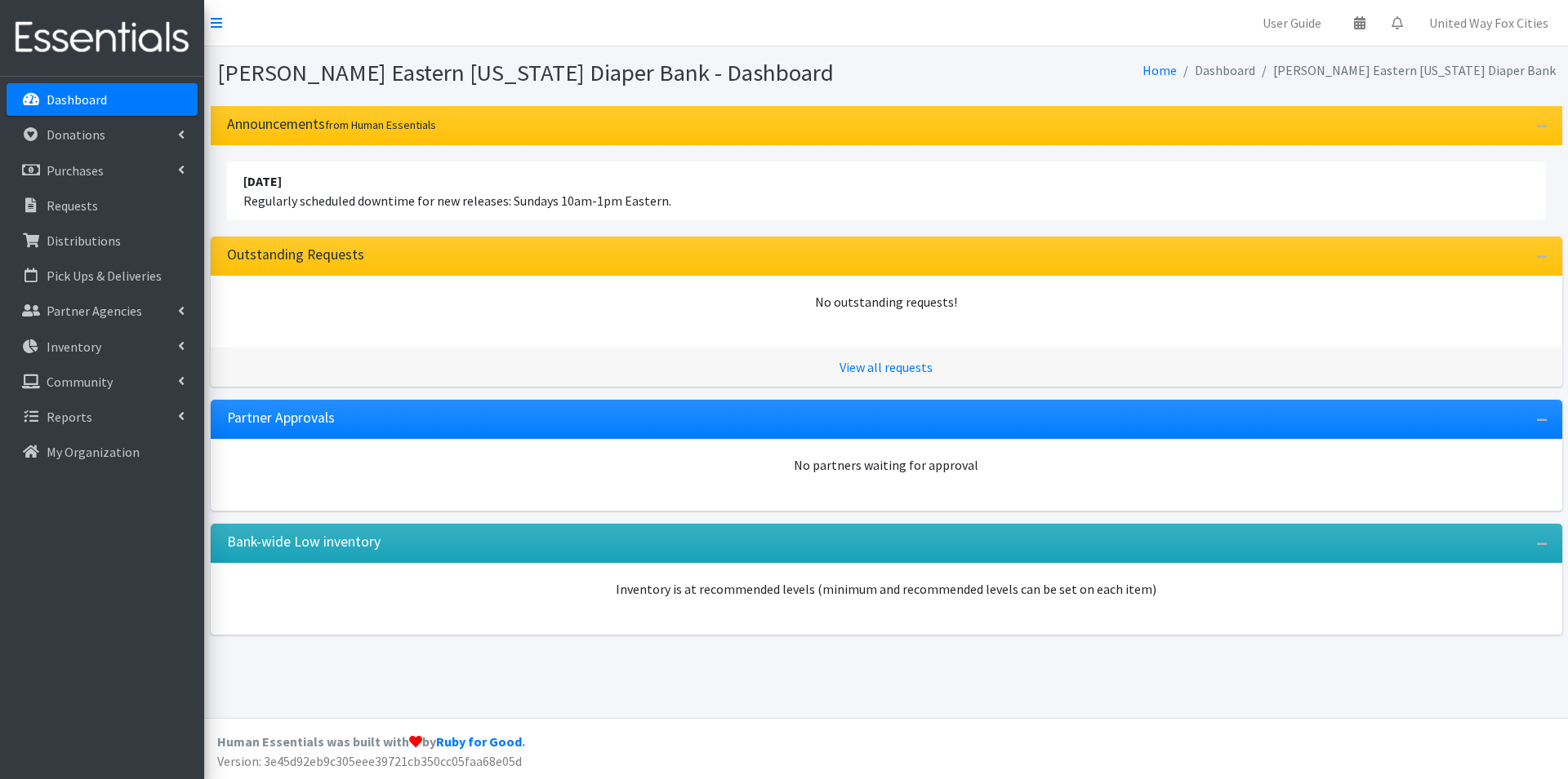
click at [88, 99] on p "Dashboard" at bounding box center [76, 100] width 61 height 17
click at [65, 100] on p "Dashboard" at bounding box center [76, 100] width 61 height 17
